Goal: Feedback & Contribution: Submit feedback/report problem

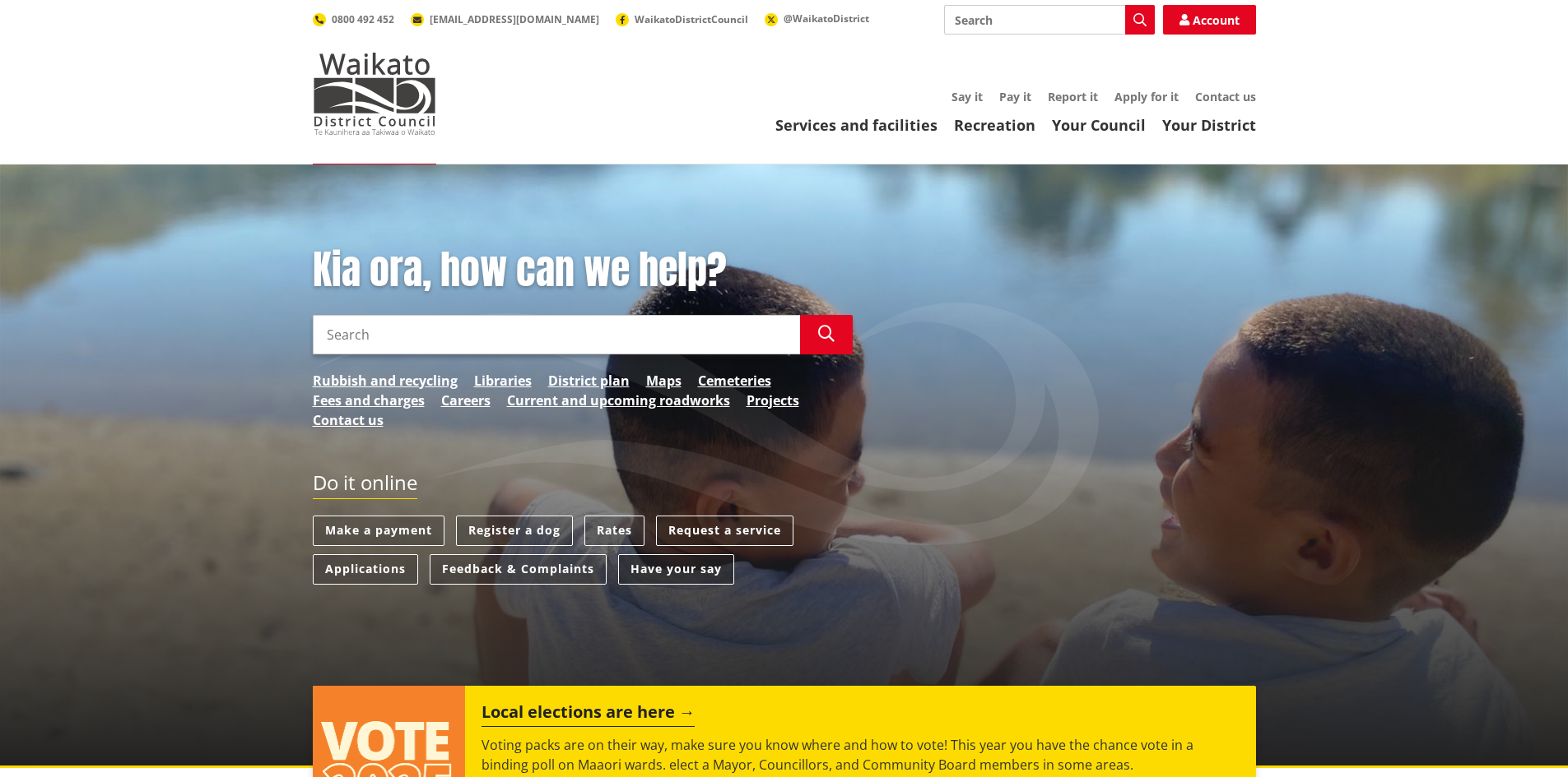
click at [658, 561] on link "Have your say" at bounding box center [675, 570] width 116 height 30
